Goal: Information Seeking & Learning: Get advice/opinions

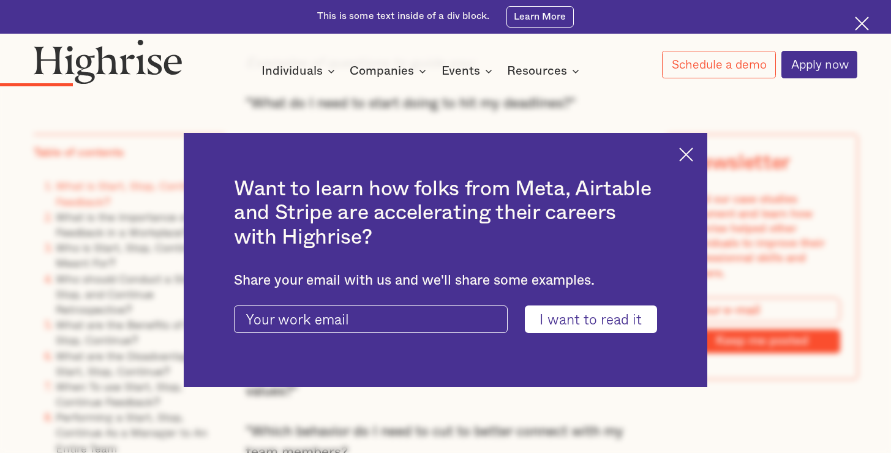
scroll to position [1615, 0]
click at [689, 151] on img at bounding box center [686, 155] width 14 height 14
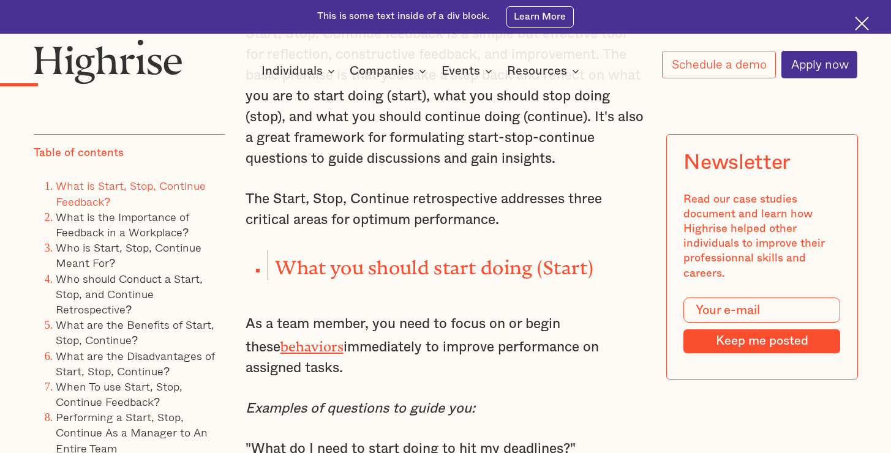
scroll to position [1278, 0]
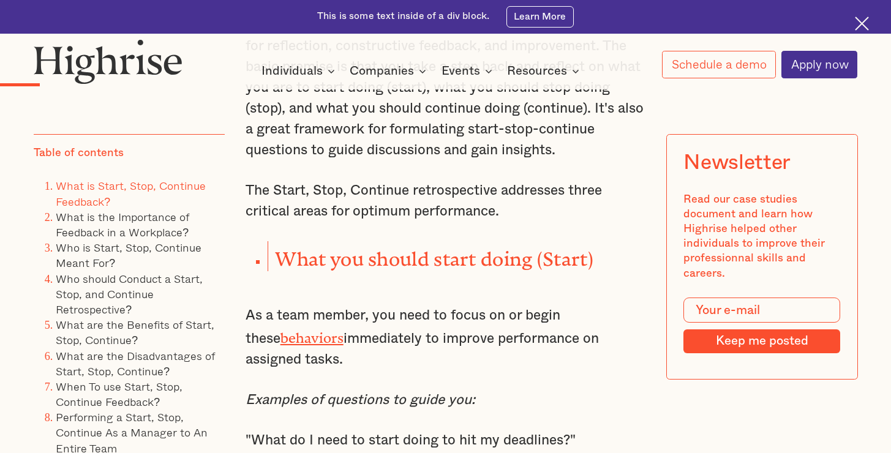
click at [280, 339] on link "behaviors" at bounding box center [311, 334] width 63 height 9
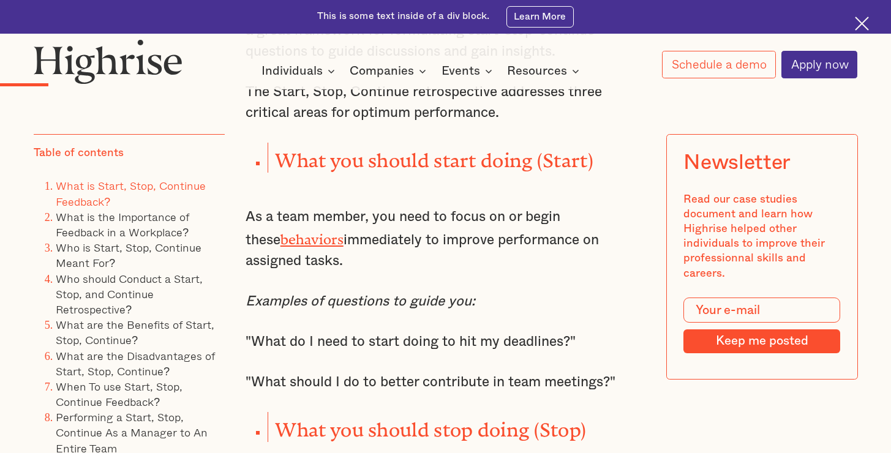
scroll to position [1378, 0]
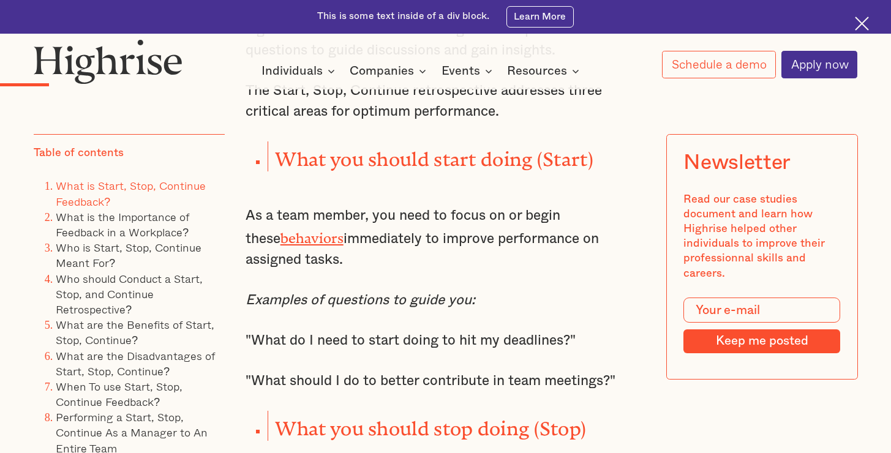
click at [400, 391] on p ""What should I do to better contribute in team meetings?"" at bounding box center [445, 380] width 400 height 21
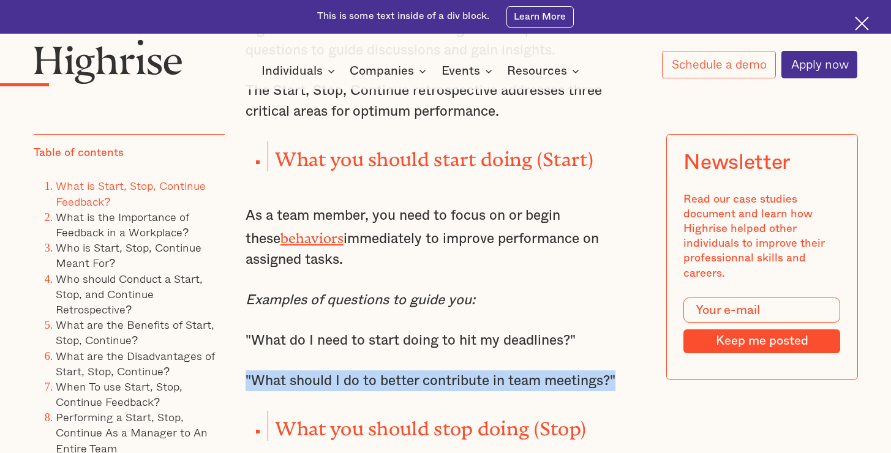
click at [400, 391] on p ""What should I do to better contribute in team meetings?"" at bounding box center [445, 380] width 400 height 21
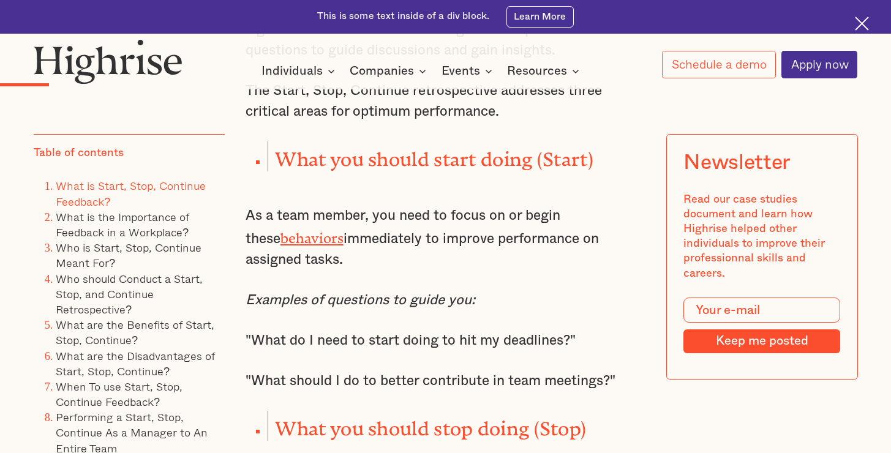
click at [399, 391] on p ""What should I do to better contribute in team meetings?"" at bounding box center [445, 380] width 400 height 21
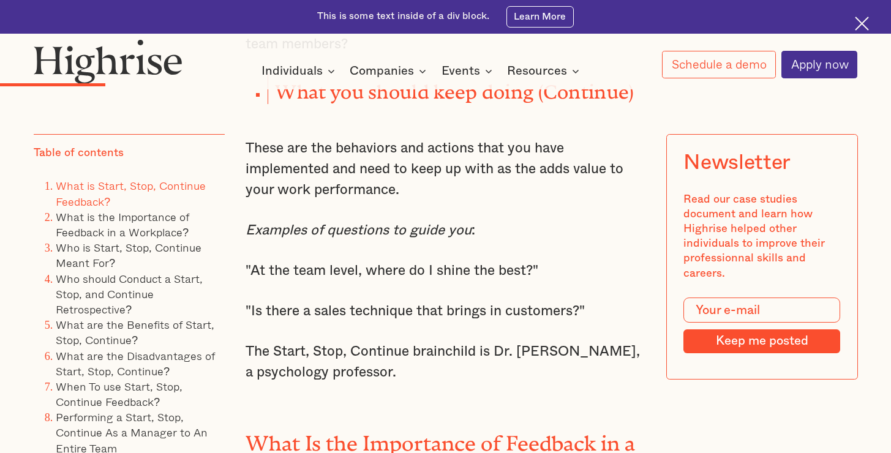
scroll to position [2024, 0]
